Goal: Task Accomplishment & Management: Use online tool/utility

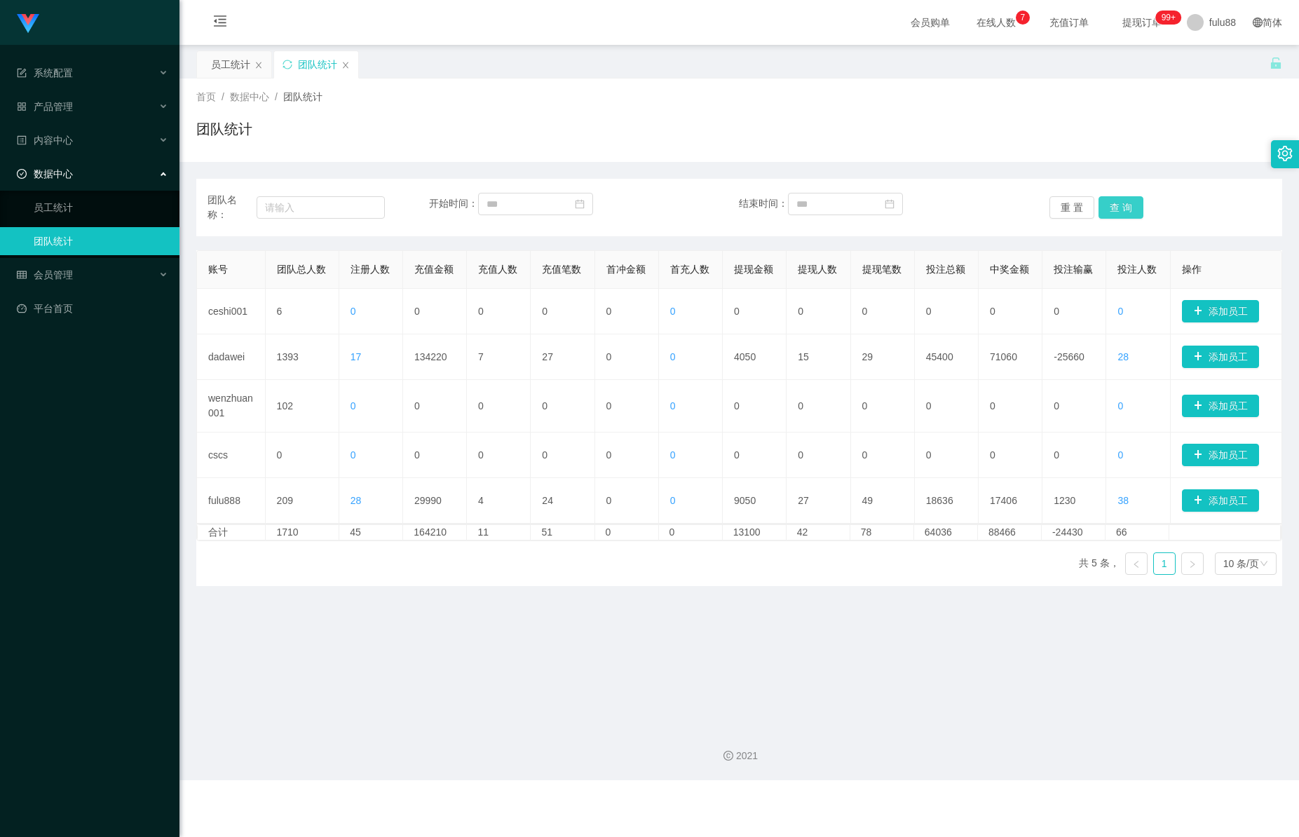
click at [1123, 199] on button "查 询" at bounding box center [1121, 207] width 45 height 22
click at [1128, 200] on button "查 询" at bounding box center [1121, 207] width 45 height 22
click at [1118, 210] on button "查 询" at bounding box center [1121, 207] width 45 height 22
click at [1111, 209] on button "查 询" at bounding box center [1121, 207] width 45 height 22
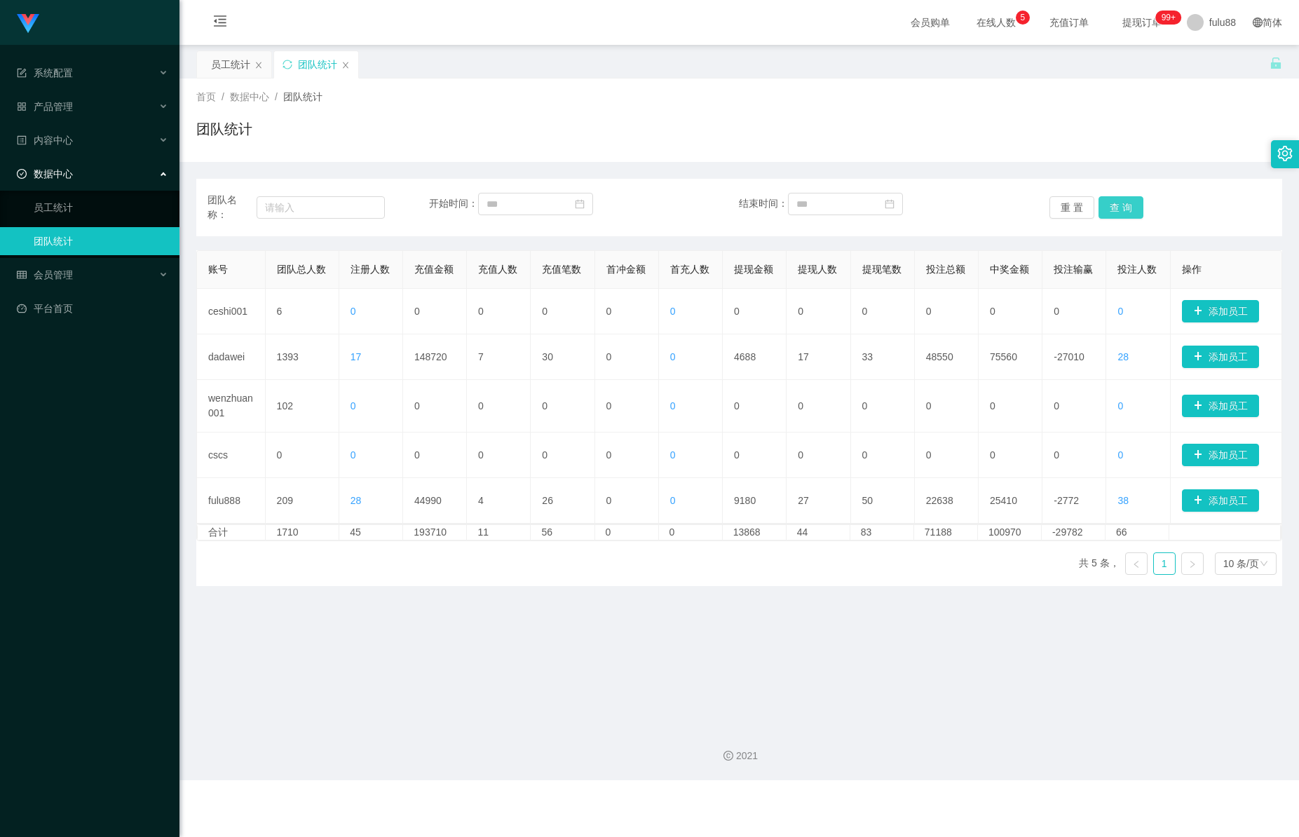
click at [1122, 208] on button "查 询" at bounding box center [1121, 207] width 45 height 22
click at [1124, 208] on button "查 询" at bounding box center [1121, 207] width 45 height 22
click at [1126, 207] on button "查 询" at bounding box center [1121, 207] width 45 height 22
click at [1127, 207] on button "查 询" at bounding box center [1121, 207] width 45 height 22
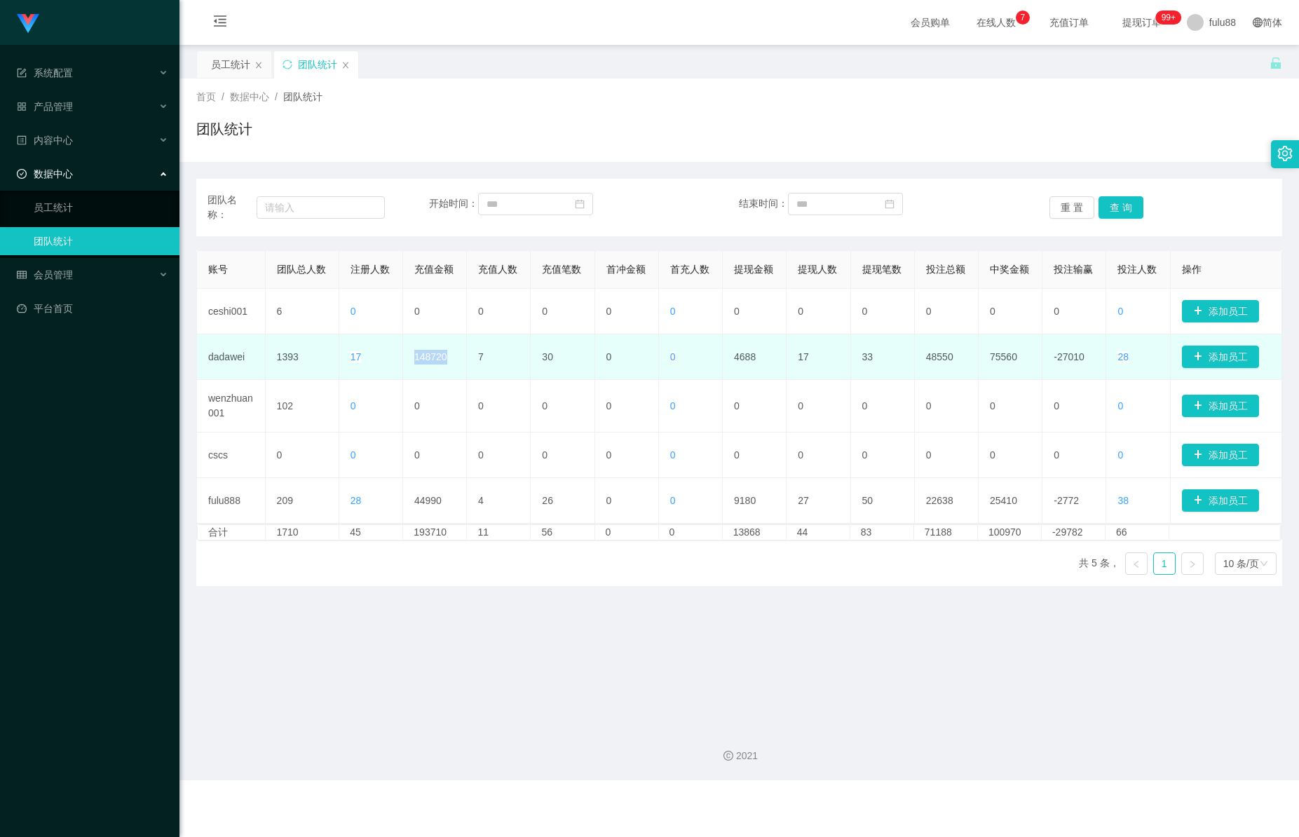
drag, startPoint x: 409, startPoint y: 362, endPoint x: 442, endPoint y: 363, distance: 33.7
click at [445, 366] on td "148720" at bounding box center [435, 357] width 64 height 46
copy td "148720"
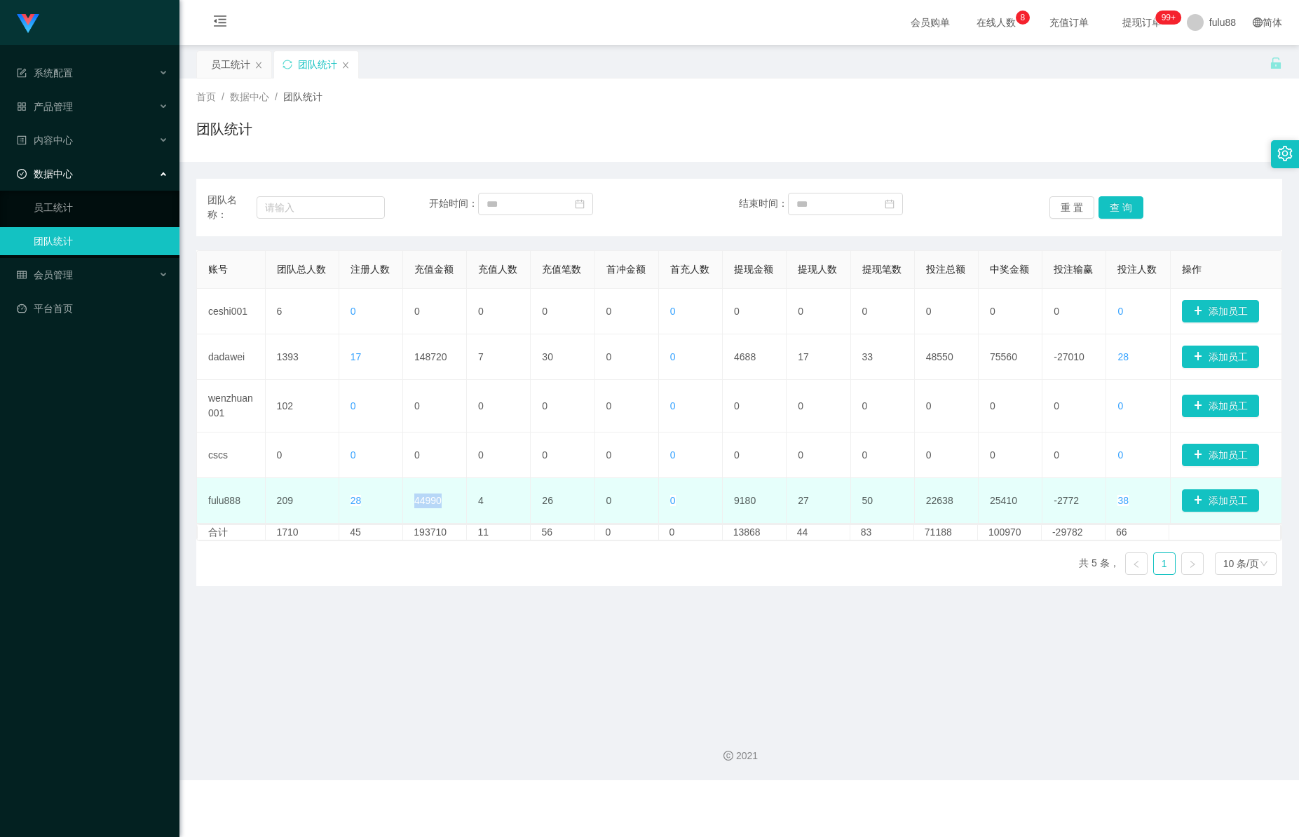
drag, startPoint x: 410, startPoint y: 494, endPoint x: 454, endPoint y: 500, distance: 44.6
click at [454, 500] on td "44990" at bounding box center [435, 501] width 64 height 46
copy td "44990"
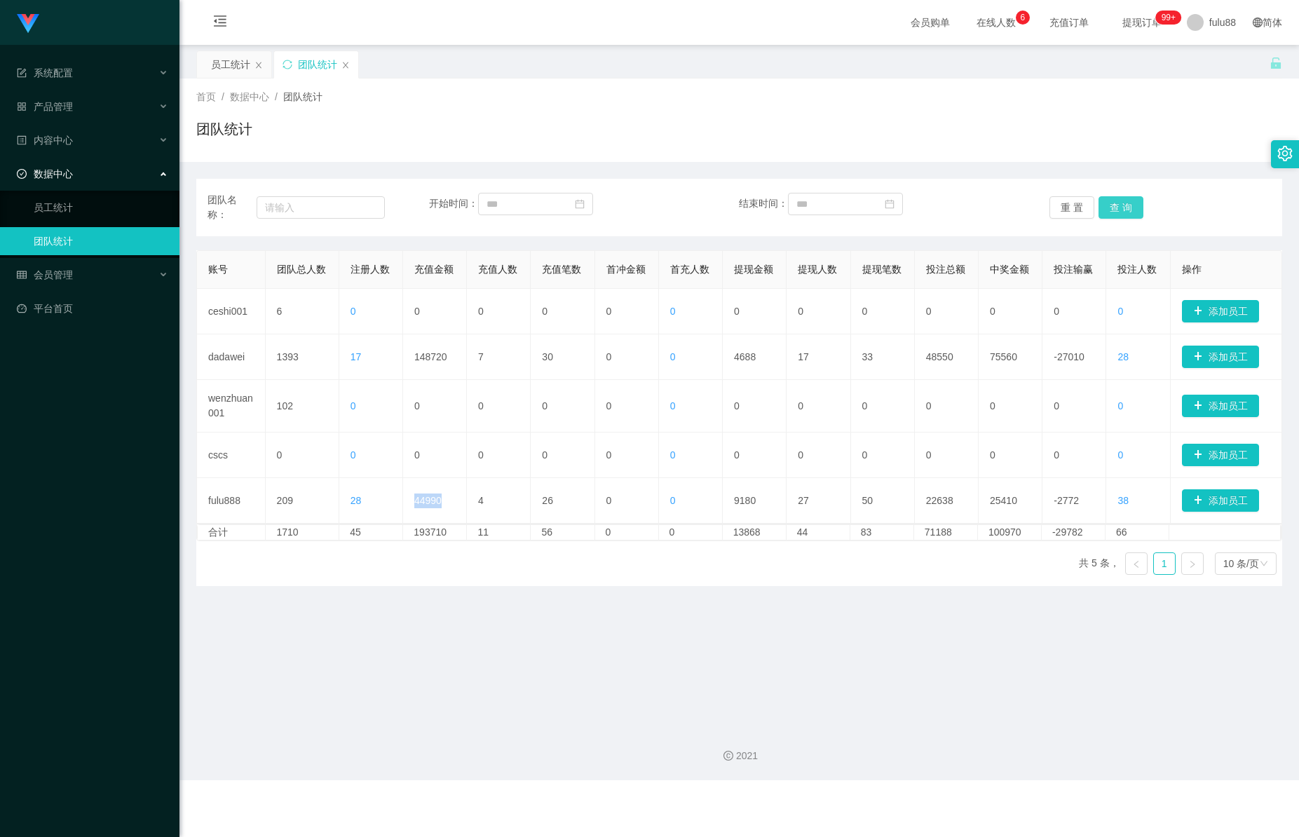
click at [1125, 200] on button "查 询" at bounding box center [1121, 207] width 45 height 22
click at [1127, 201] on button "查 询" at bounding box center [1121, 207] width 45 height 22
click at [636, 646] on main "关闭左侧 关闭右侧 关闭其它 刷新页面 员工统计 团队统计 首页 / 数据中心 / 团队统计 / 团队统计 团队名称： 开始时间： 结束时间： 重 置 查 询…" at bounding box center [739, 380] width 1120 height 670
click at [1115, 207] on button "查 询" at bounding box center [1121, 207] width 45 height 22
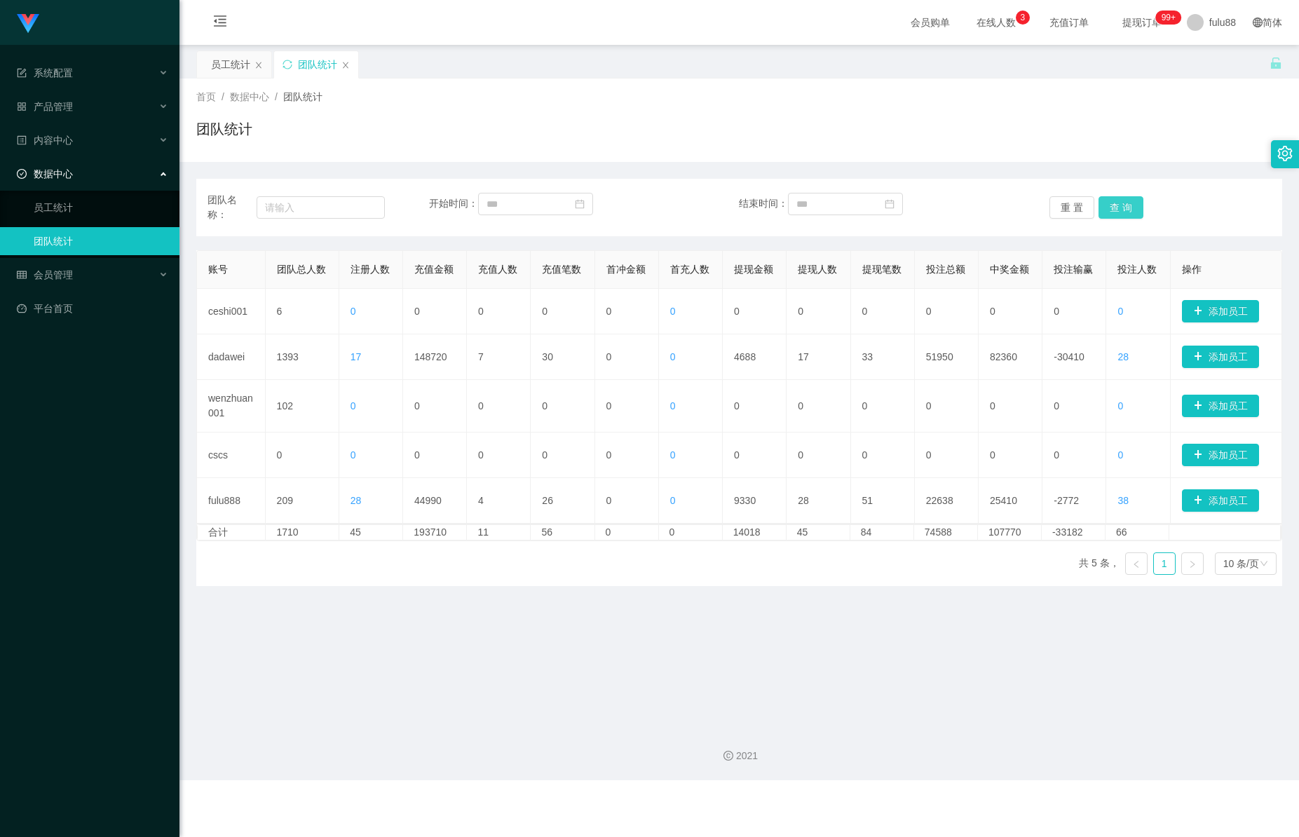
click at [1120, 203] on button "查 询" at bounding box center [1121, 207] width 45 height 22
